Goal: Entertainment & Leisure: Consume media (video, audio)

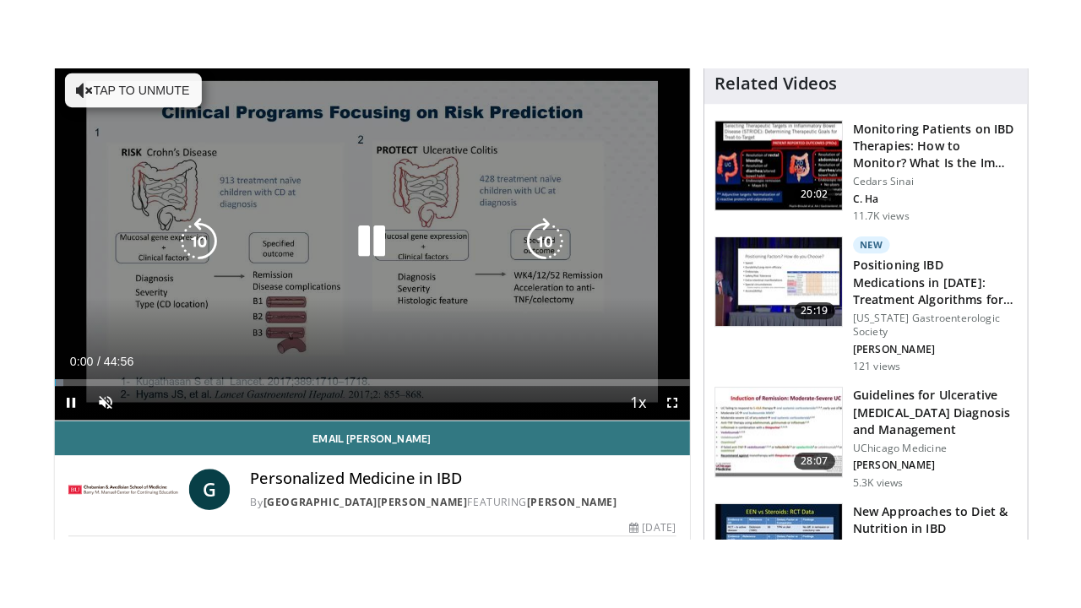
scroll to position [253, 0]
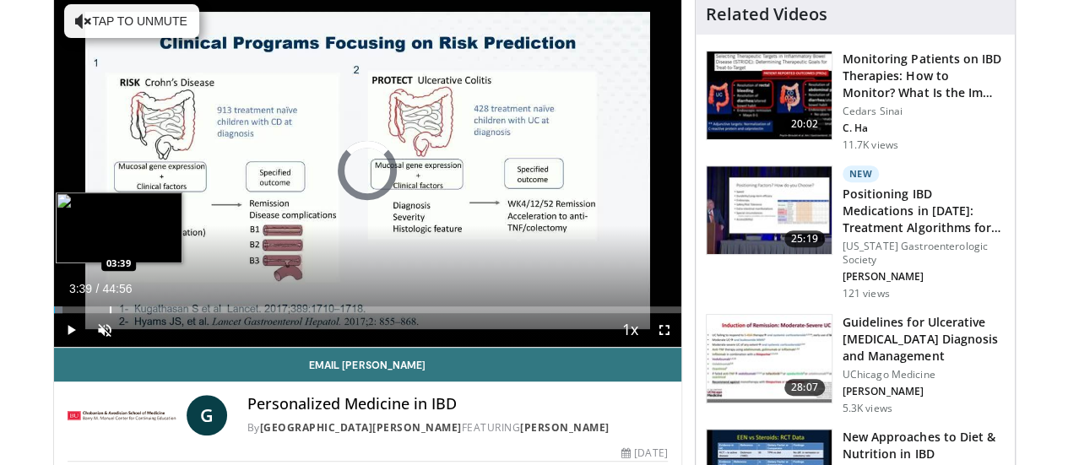
click at [66, 313] on div "Loaded : 1.47% 00:02 03:39" at bounding box center [367, 305] width 627 height 16
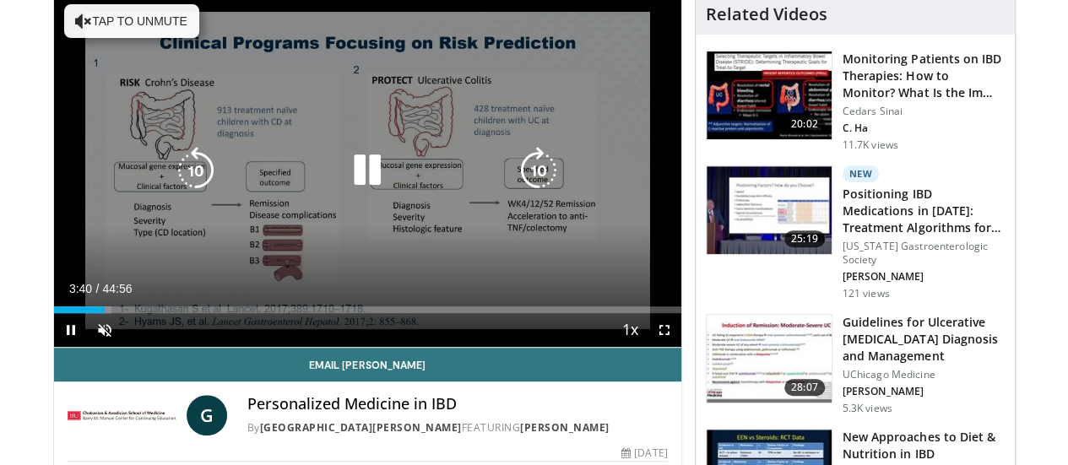
click at [135, 19] on button "Tap to unmute" at bounding box center [131, 21] width 135 height 34
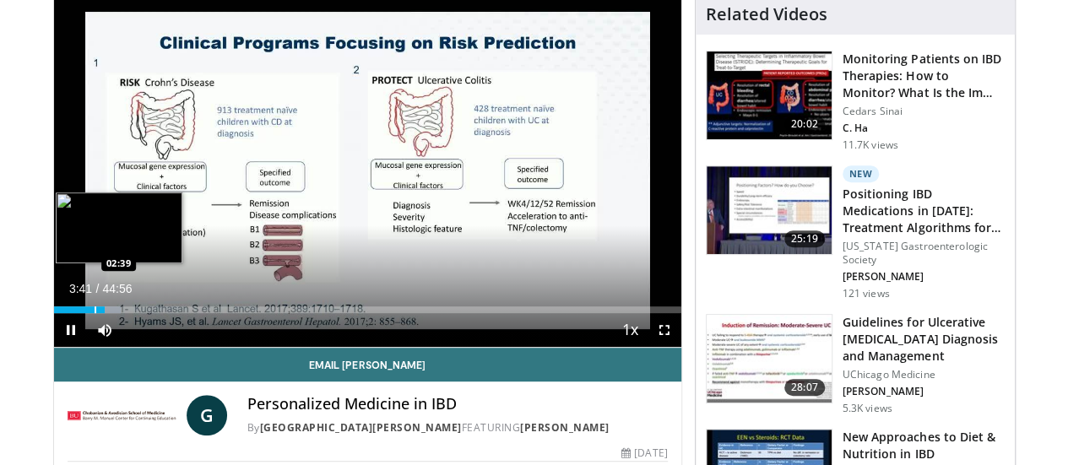
click at [95, 313] on div "Progress Bar" at bounding box center [96, 309] width 2 height 7
click at [54, 313] on div "Loaded : 8.09% 01:49 01:49" at bounding box center [367, 305] width 627 height 16
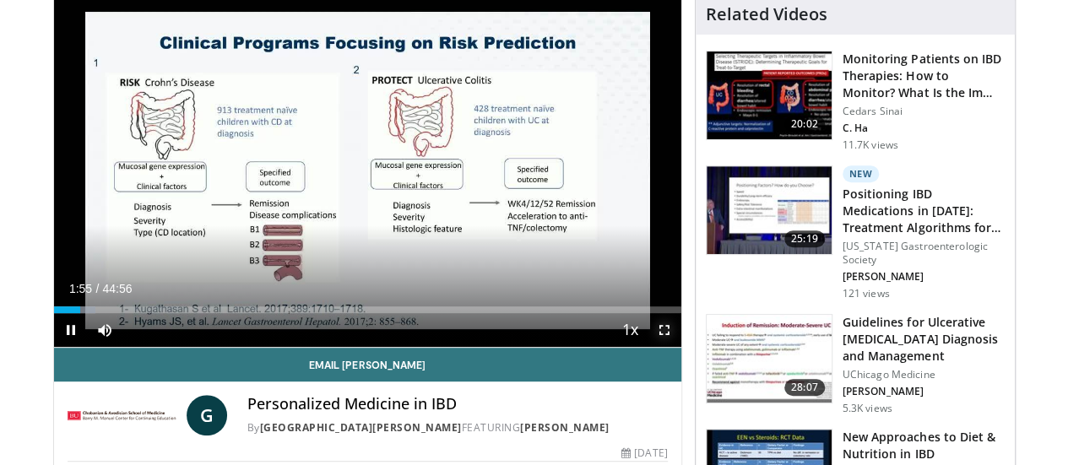
click at [664, 347] on span "Video Player" at bounding box center [664, 330] width 34 height 34
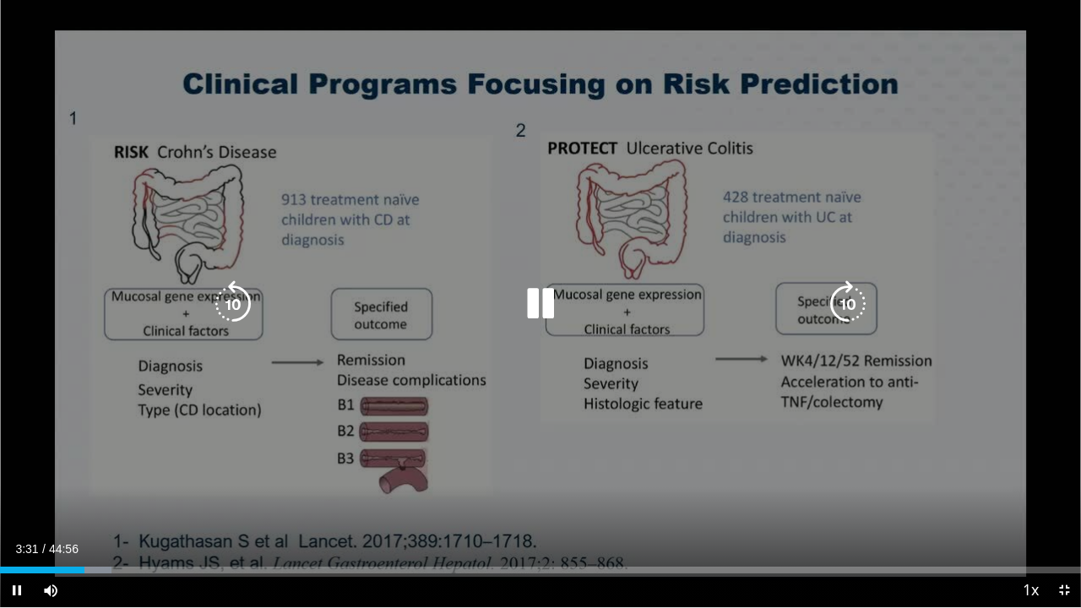
click at [554, 299] on icon "Video Player" at bounding box center [540, 303] width 47 height 47
click at [528, 308] on icon "Video Player" at bounding box center [540, 303] width 47 height 47
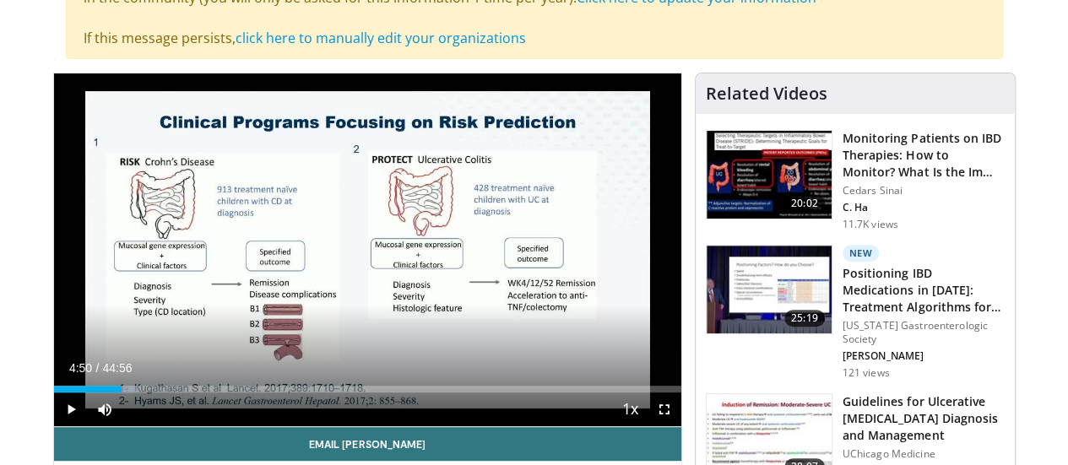
scroll to position [132, 0]
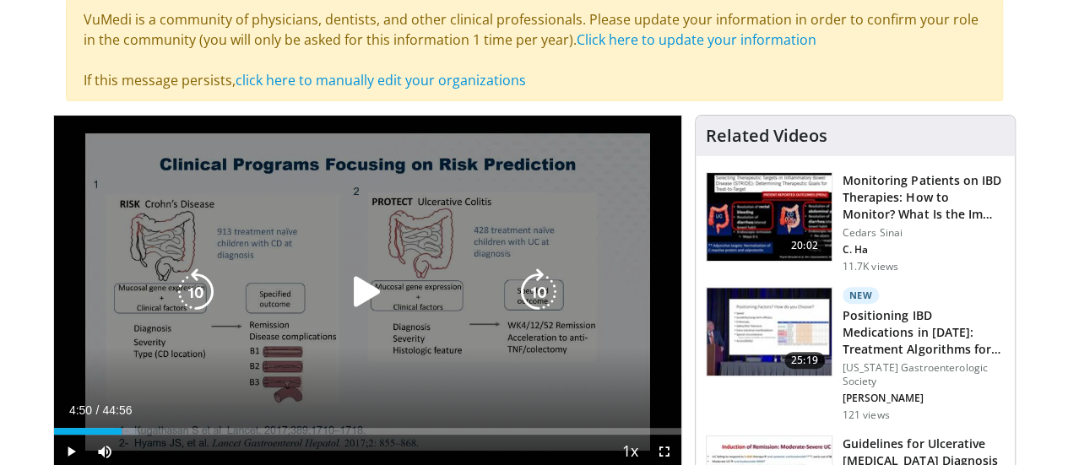
click at [355, 293] on icon "Video Player" at bounding box center [367, 291] width 47 height 47
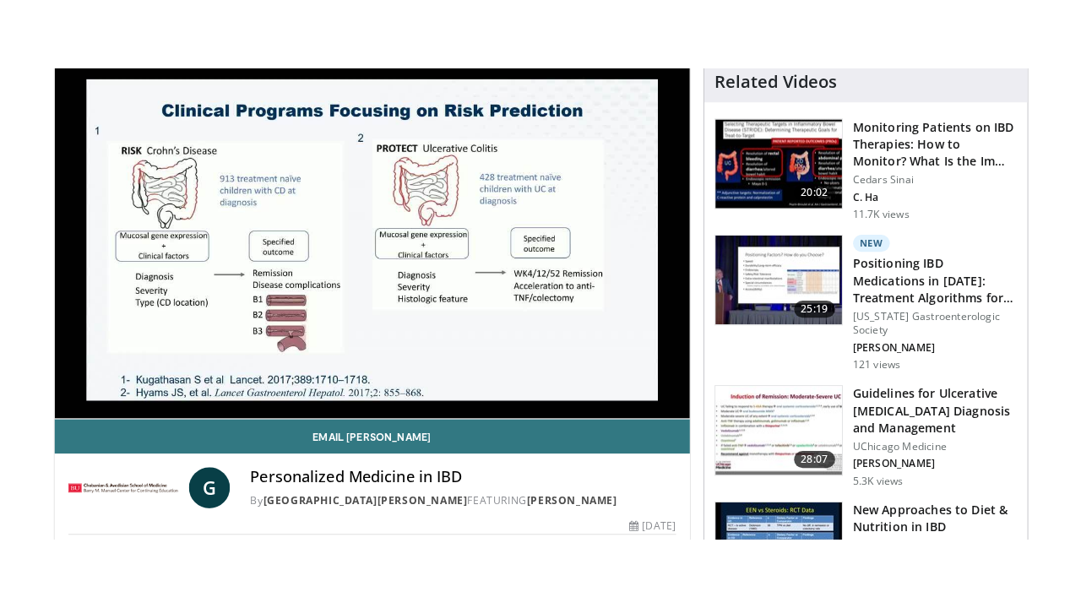
scroll to position [385, 0]
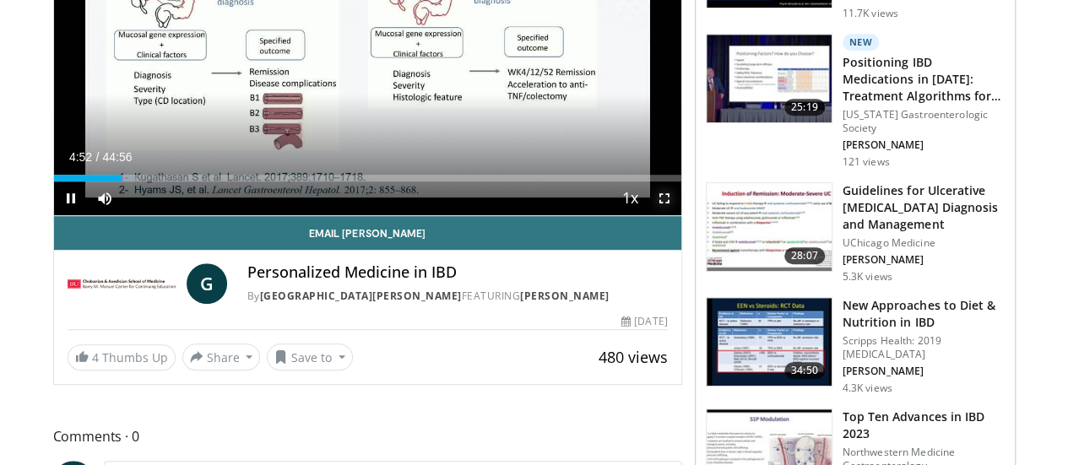
click at [681, 215] on span "Video Player" at bounding box center [664, 199] width 34 height 34
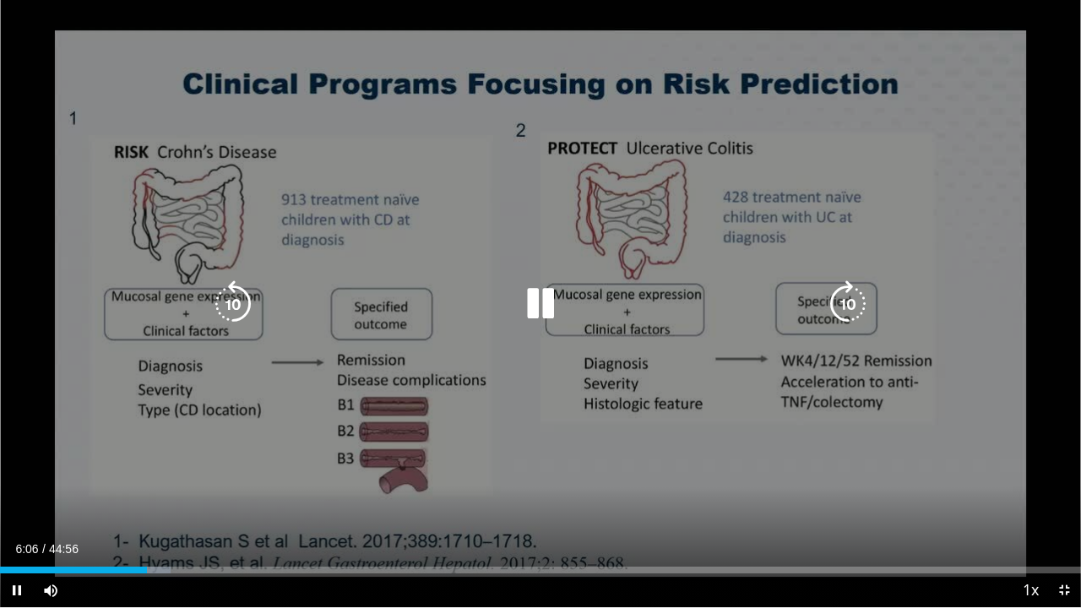
click at [555, 297] on icon "Video Player" at bounding box center [540, 303] width 47 height 47
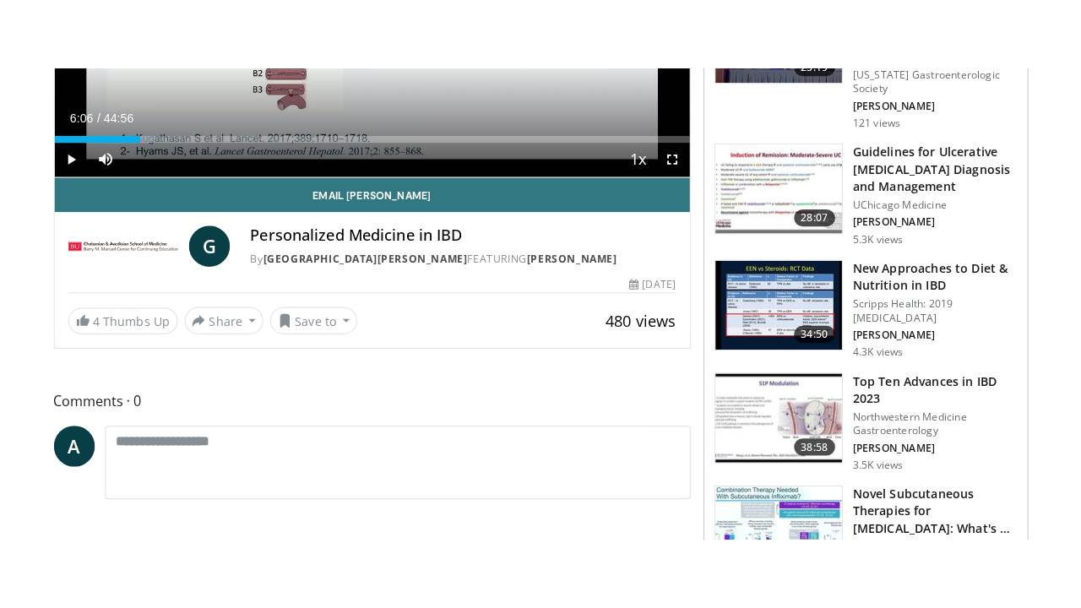
scroll to position [265, 0]
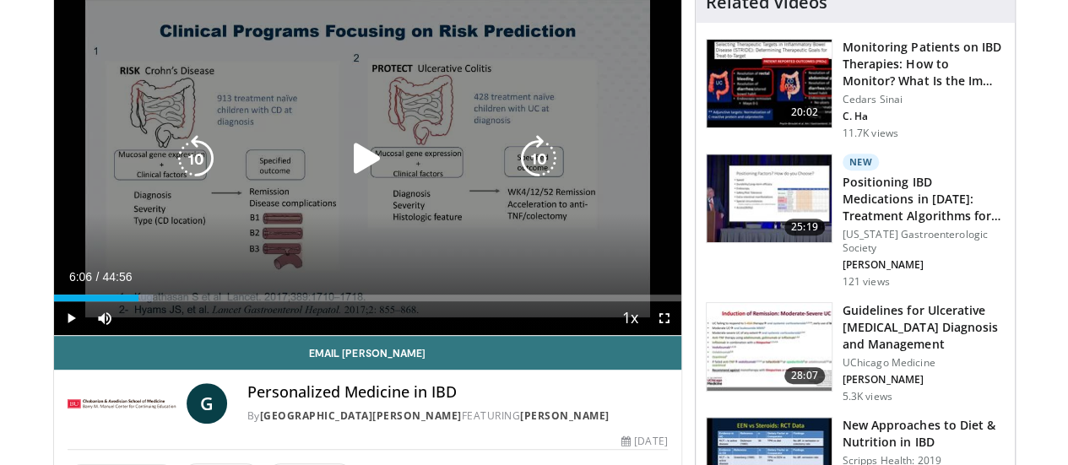
click at [352, 171] on icon "Video Player" at bounding box center [367, 158] width 47 height 47
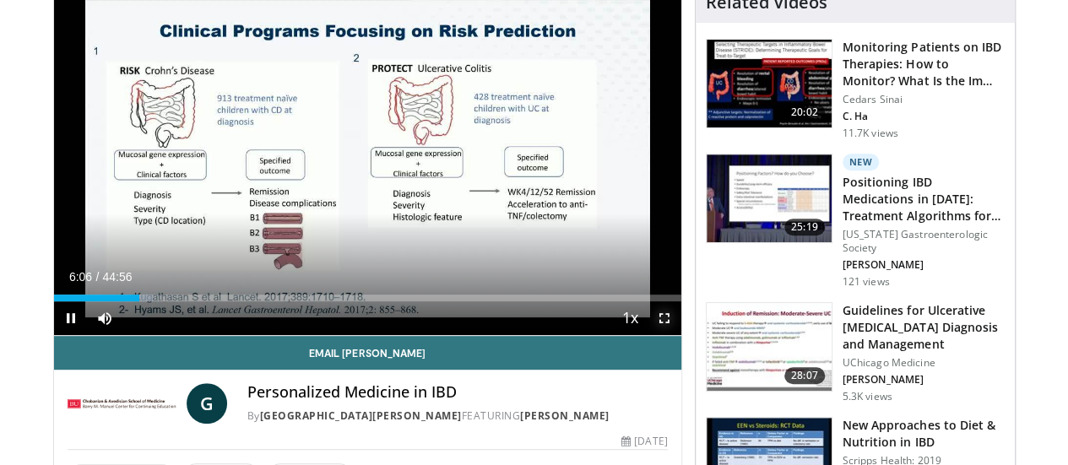
click at [680, 335] on span "Video Player" at bounding box center [664, 318] width 34 height 34
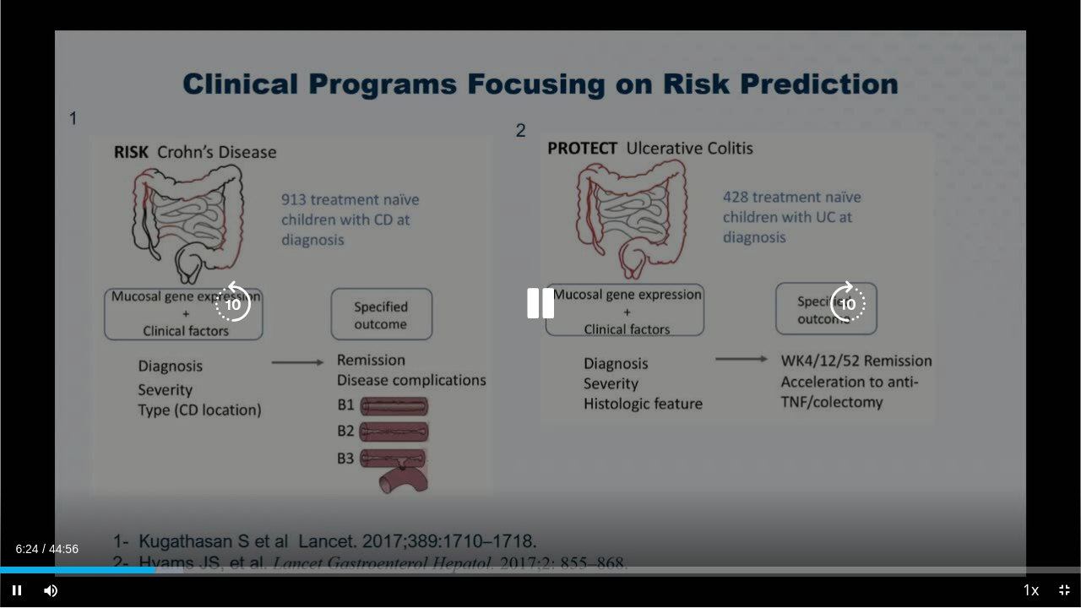
click at [544, 295] on icon "Video Player" at bounding box center [540, 303] width 47 height 47
click at [555, 312] on icon "Video Player" at bounding box center [540, 303] width 47 height 47
click at [510, 290] on div "Video Player" at bounding box center [540, 304] width 648 height 34
click at [525, 299] on icon "Video Player" at bounding box center [540, 303] width 47 height 47
click at [536, 291] on icon "Video Player" at bounding box center [540, 303] width 47 height 47
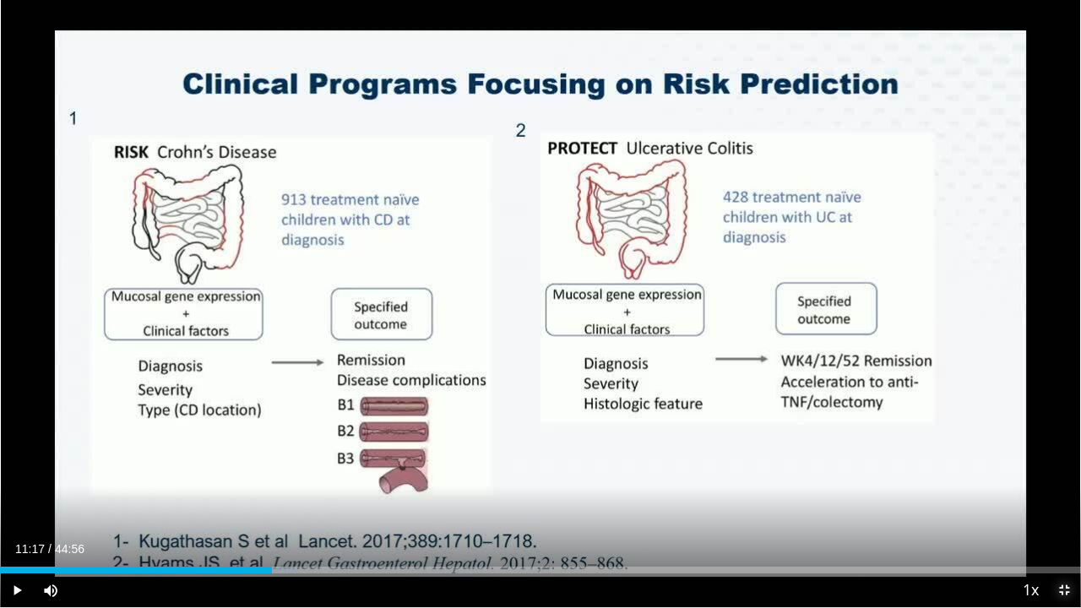
click at [1066, 464] on span "Video Player" at bounding box center [1064, 590] width 34 height 34
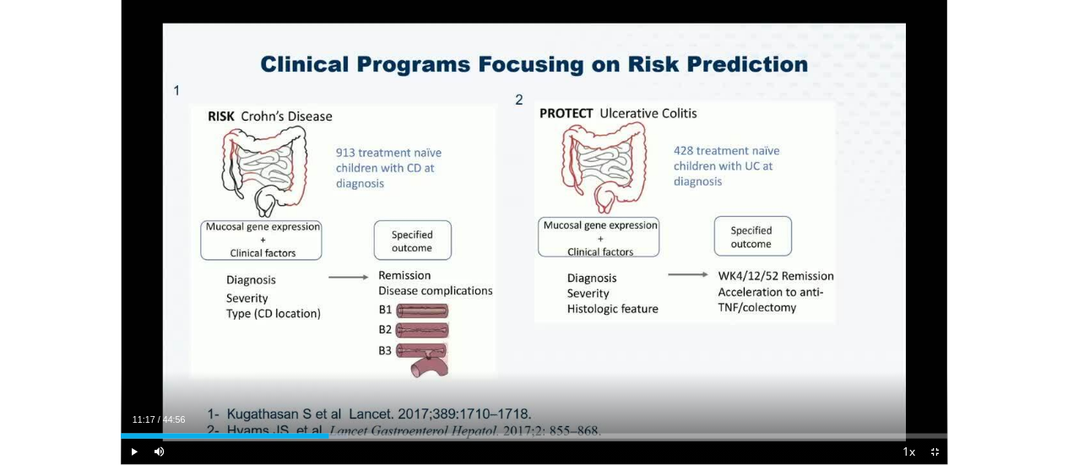
scroll to position [650, 0]
